Goal: Find contact information: Find contact information

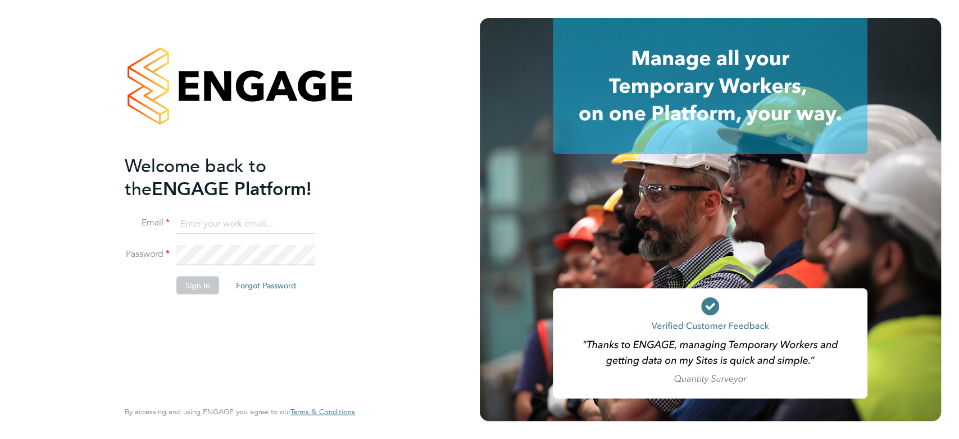
type input "[EMAIL_ADDRESS][PERSON_NAME][DOMAIN_NAME]"
click at [200, 285] on button "Sign In" at bounding box center [197, 285] width 43 height 18
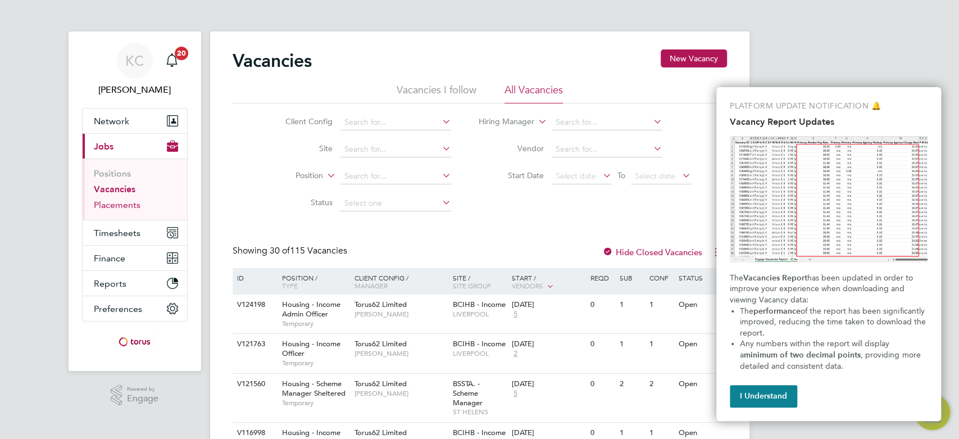
click at [130, 208] on link "Placements" at bounding box center [117, 204] width 47 height 11
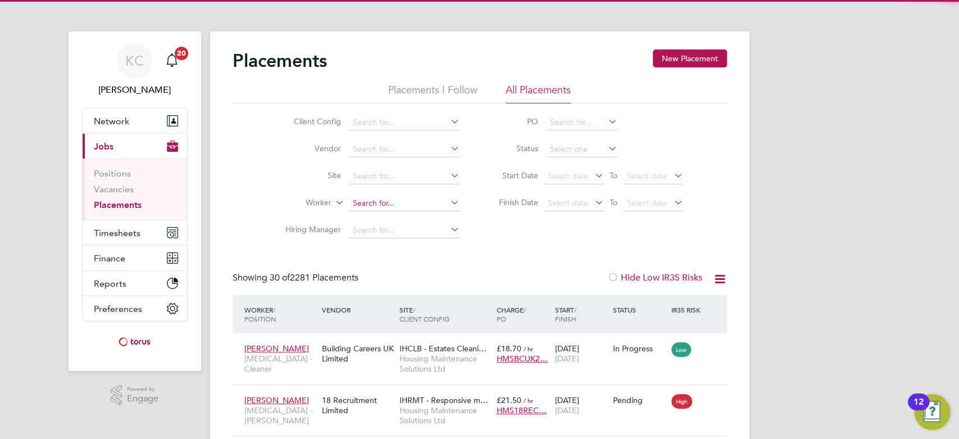
click at [364, 197] on input at bounding box center [404, 203] width 111 height 16
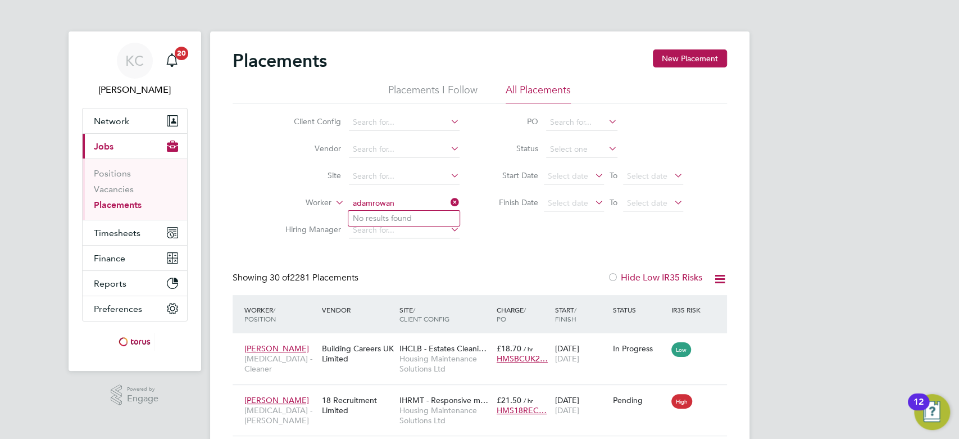
click at [372, 203] on input "adamrowan" at bounding box center [404, 203] width 111 height 16
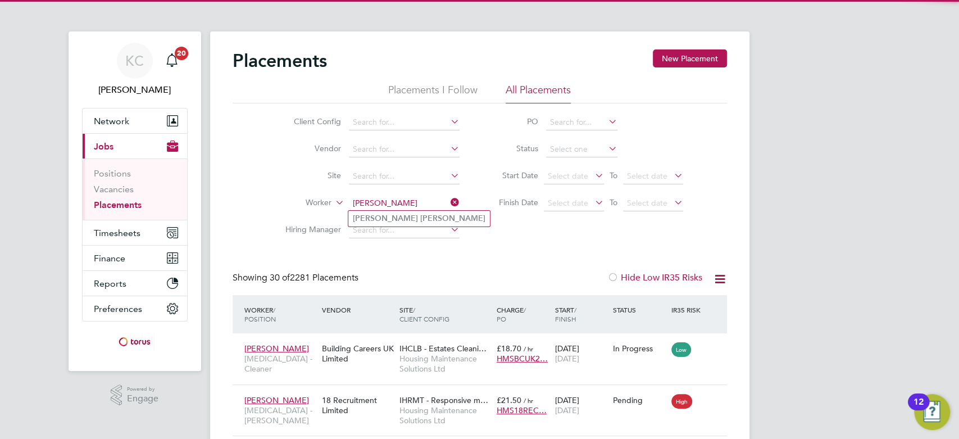
click at [393, 209] on input "adam rowan" at bounding box center [404, 203] width 111 height 16
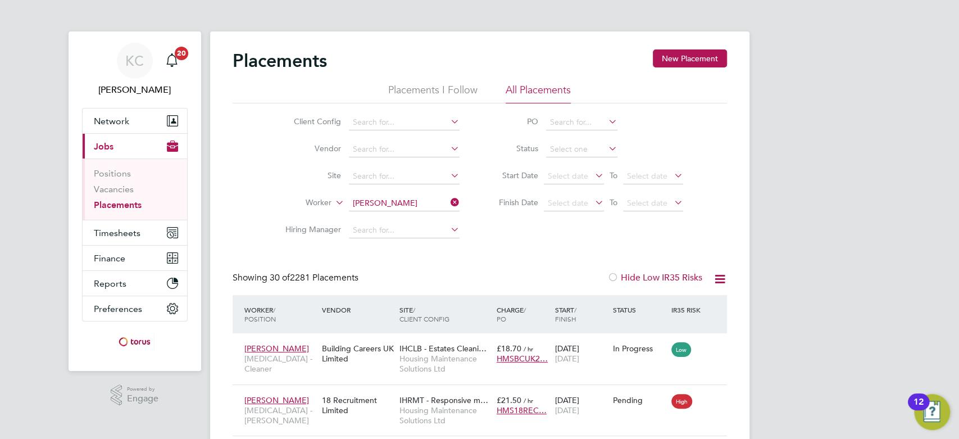
click at [420, 213] on b "Rowan" at bounding box center [452, 218] width 65 height 10
type input "Adam Rowan"
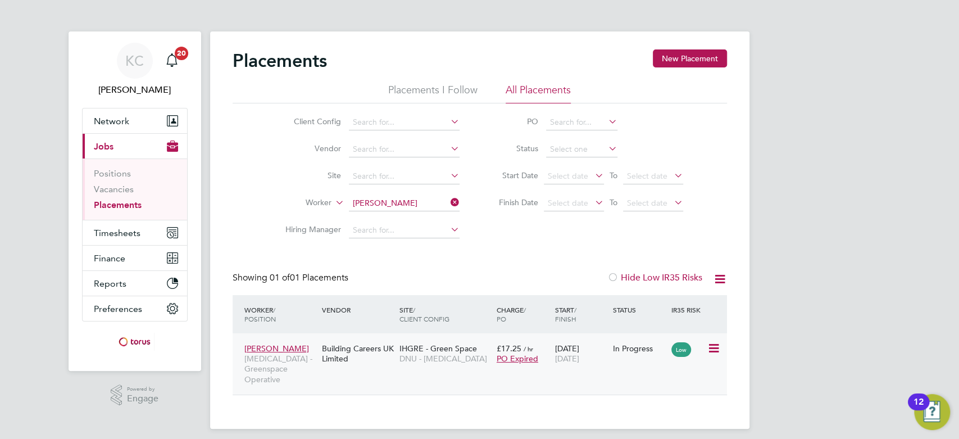
click at [279, 341] on div "Adam Rowan HMS - Greenspace Operative" at bounding box center [279, 363] width 77 height 52
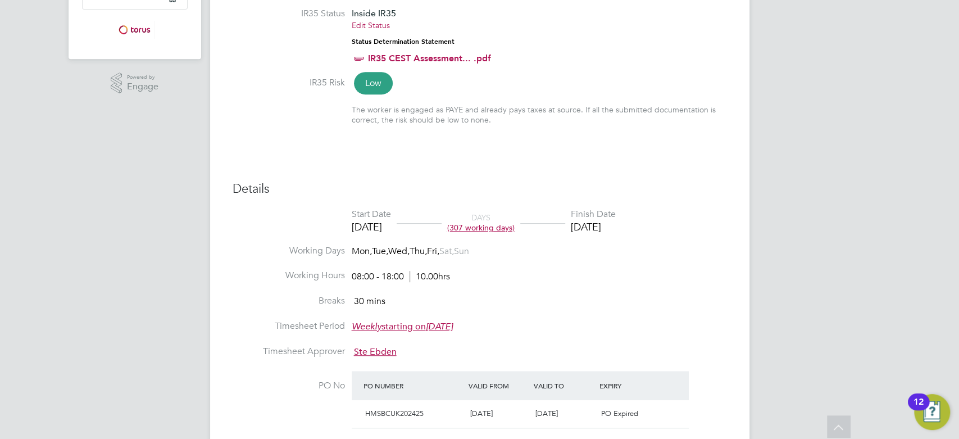
scroll to position [62, 0]
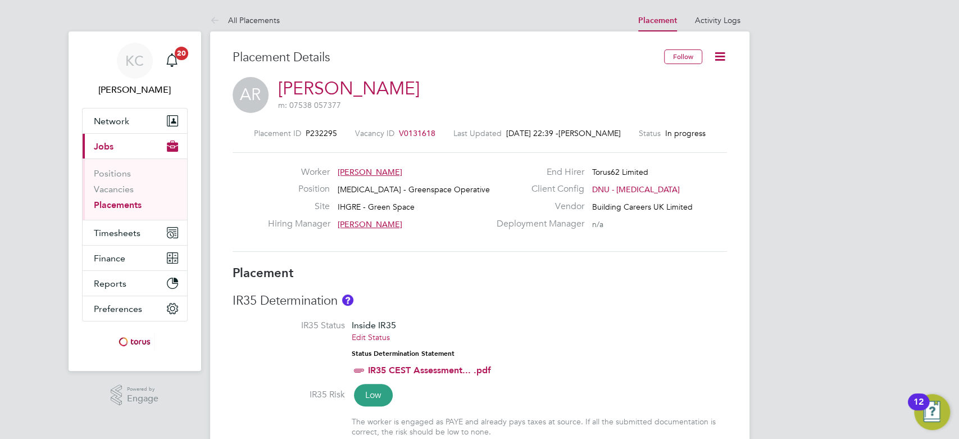
click at [366, 84] on link "Adam Rowan" at bounding box center [349, 88] width 142 height 22
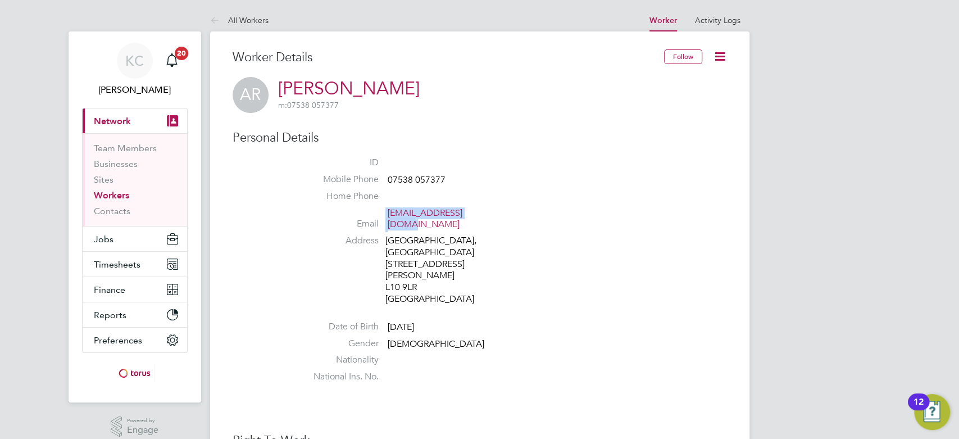
drag, startPoint x: 490, startPoint y: 215, endPoint x: 384, endPoint y: 214, distance: 106.1
click at [384, 214] on li "Email adamryoo@outlook.com" at bounding box center [513, 221] width 427 height 28
copy li "adamryoo@outlook.com"
